Goal: Book appointment/travel/reservation

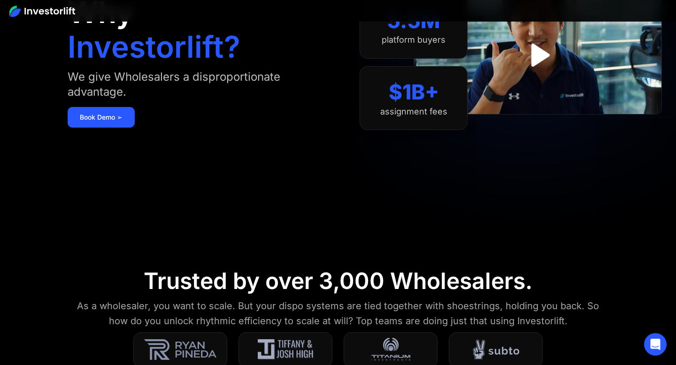
scroll to position [49, 0]
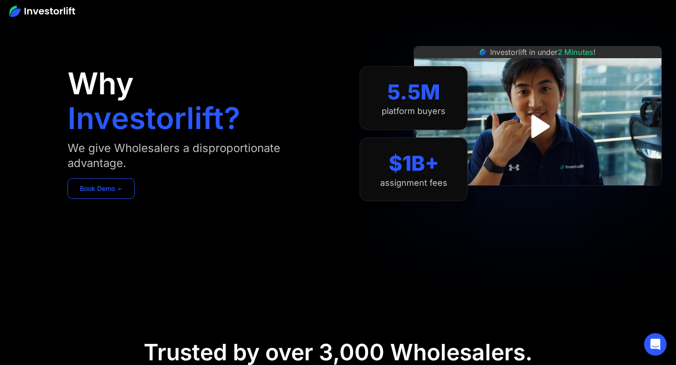
click at [105, 188] on link "Book Demo ➢" at bounding box center [101, 188] width 67 height 21
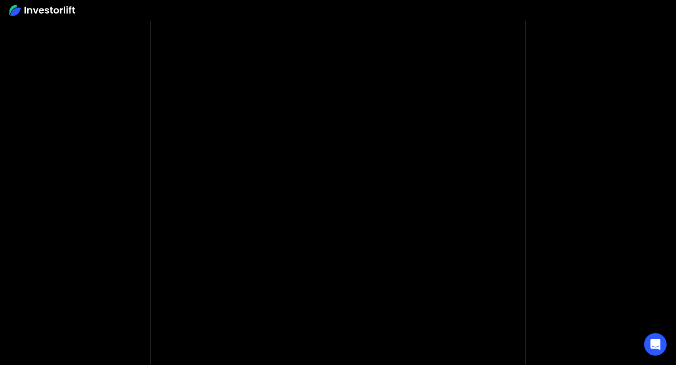
scroll to position [71, 0]
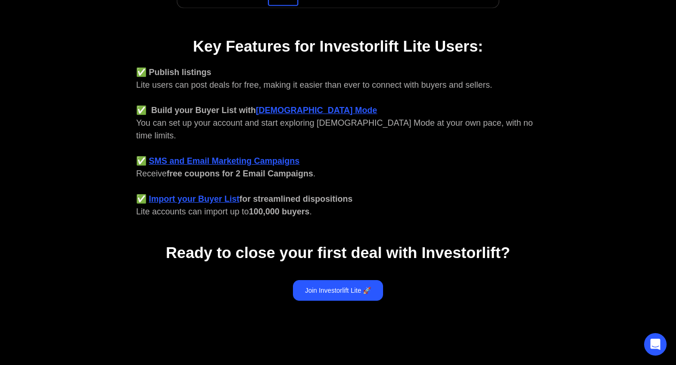
scroll to position [361, 0]
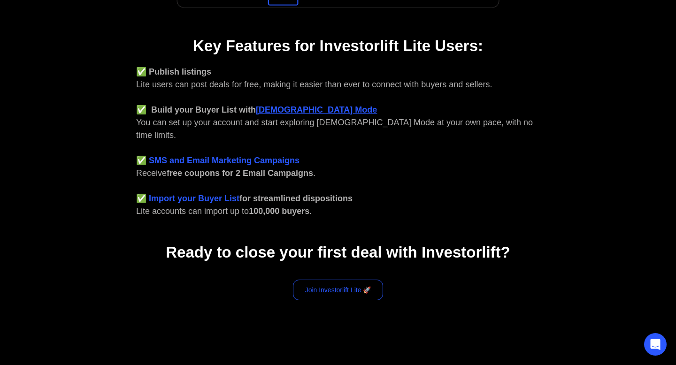
click at [344, 280] on link "Join Investorlift Lite 🚀" at bounding box center [338, 290] width 91 height 21
